Goal: Task Accomplishment & Management: Manage account settings

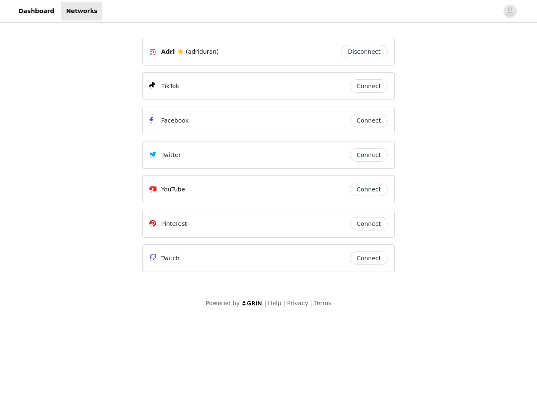
click at [268, 159] on div "Twitter" at bounding box center [249, 155] width 200 height 10
click at [268, 11] on div at bounding box center [300, 11] width 396 height 19
click at [510, 11] on icon "avatar" at bounding box center [510, 11] width 8 height 13
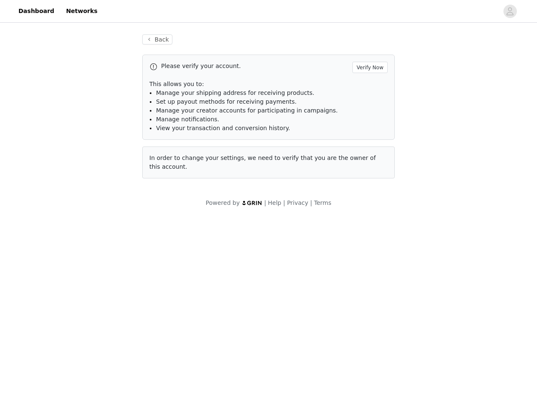
click at [369, 86] on p "This allows you to:" at bounding box center [268, 84] width 238 height 9
click at [369, 120] on li "Manage notifications." at bounding box center [272, 119] width 232 height 9
click at [369, 155] on span "In order to change your settings, we need to verify that you are the owner of t…" at bounding box center [262, 162] width 226 height 16
click at [369, 189] on div "Back Please verify your account. Verify Now This allows you to: Manage your shi…" at bounding box center [268, 111] width 273 height 174
click at [369, 224] on body "Dashboard Networks Back Please verify your account. Verify Now This allows you …" at bounding box center [268, 201] width 537 height 403
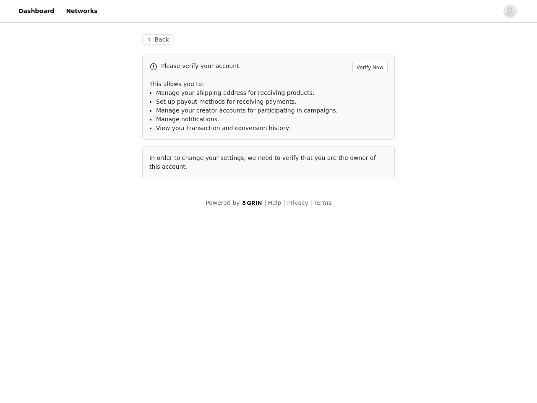
click at [369, 258] on body "Dashboard Networks Back Please verify your account. Verify Now This allows you …" at bounding box center [268, 201] width 537 height 403
